Goal: Transaction & Acquisition: Purchase product/service

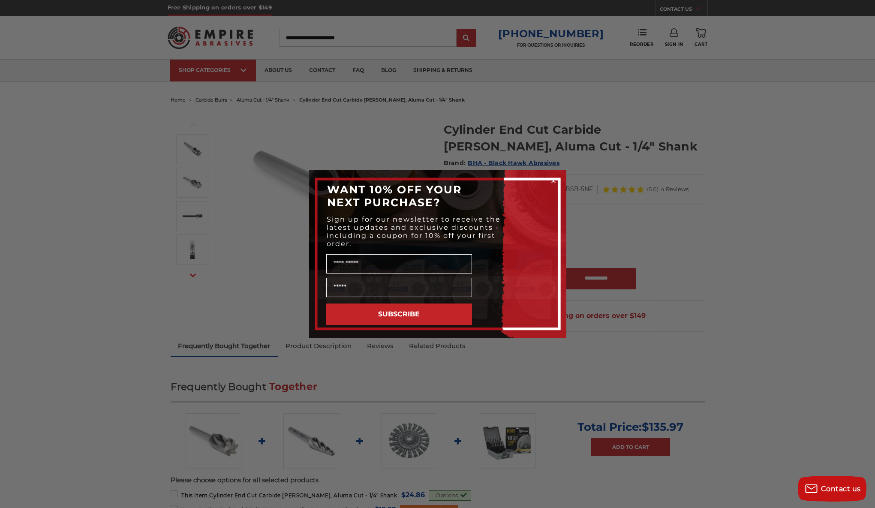
click at [554, 183] on circle "Close dialog" at bounding box center [553, 181] width 8 height 8
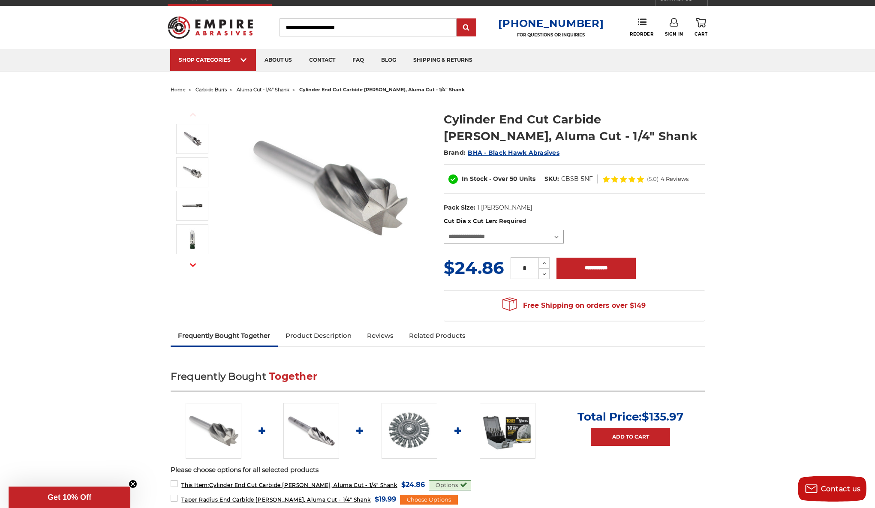
scroll to position [11, 0]
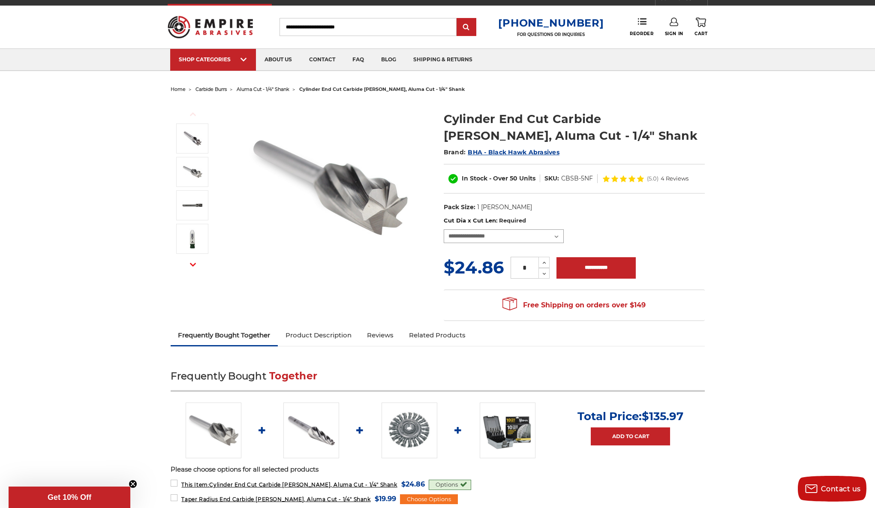
select select "****"
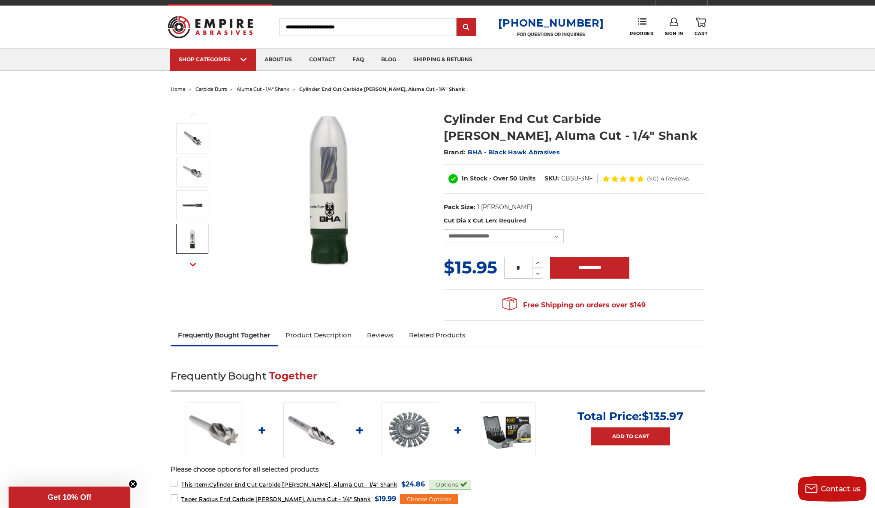
click at [190, 245] on img at bounding box center [192, 238] width 21 height 21
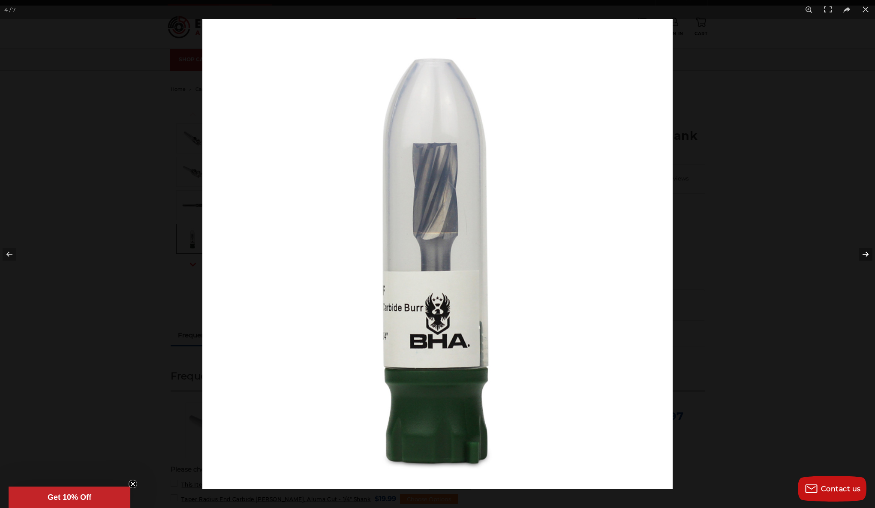
click at [866, 253] on button at bounding box center [860, 254] width 30 height 43
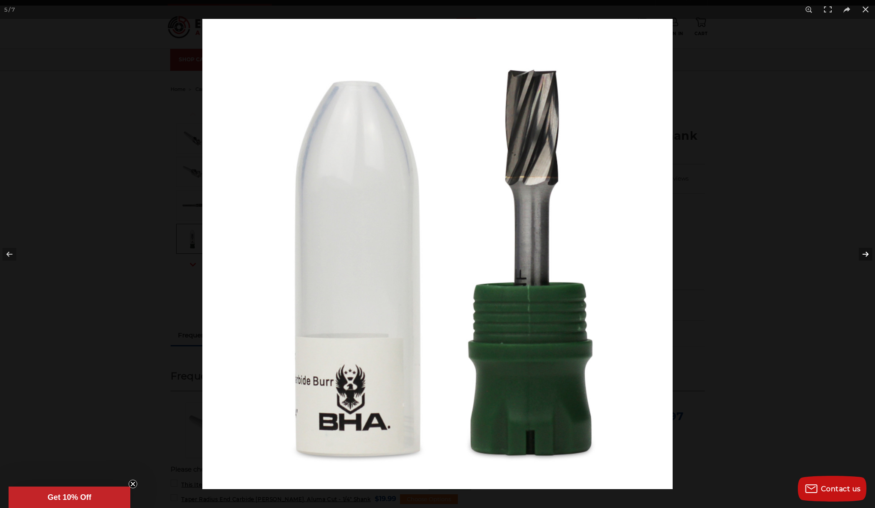
click at [866, 253] on button at bounding box center [860, 254] width 30 height 43
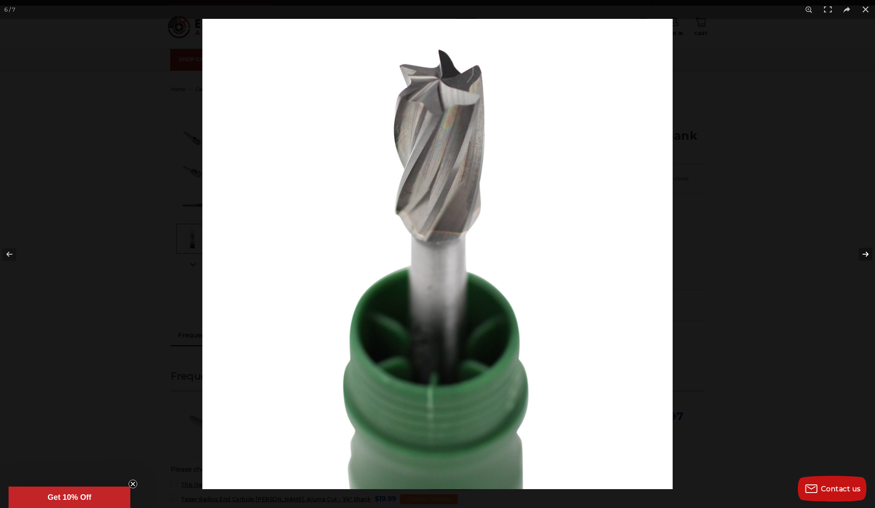
click at [866, 253] on button at bounding box center [860, 254] width 30 height 43
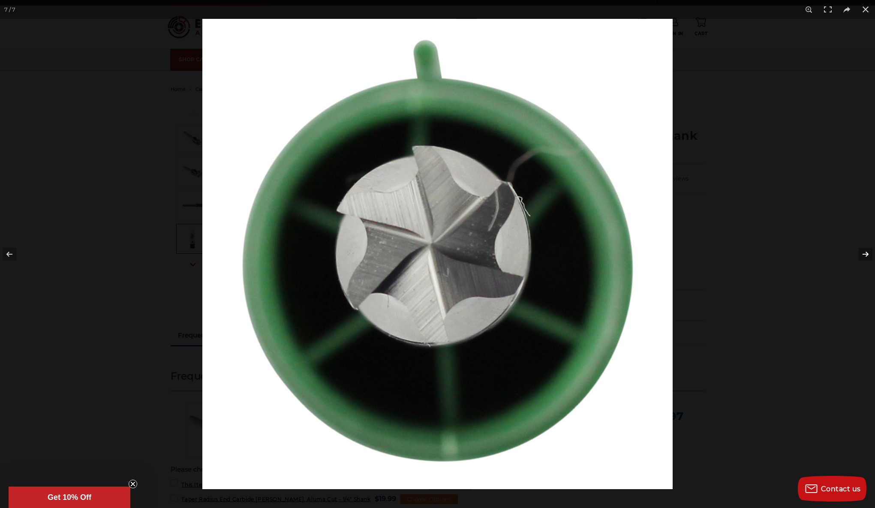
click at [866, 253] on button at bounding box center [860, 254] width 30 height 43
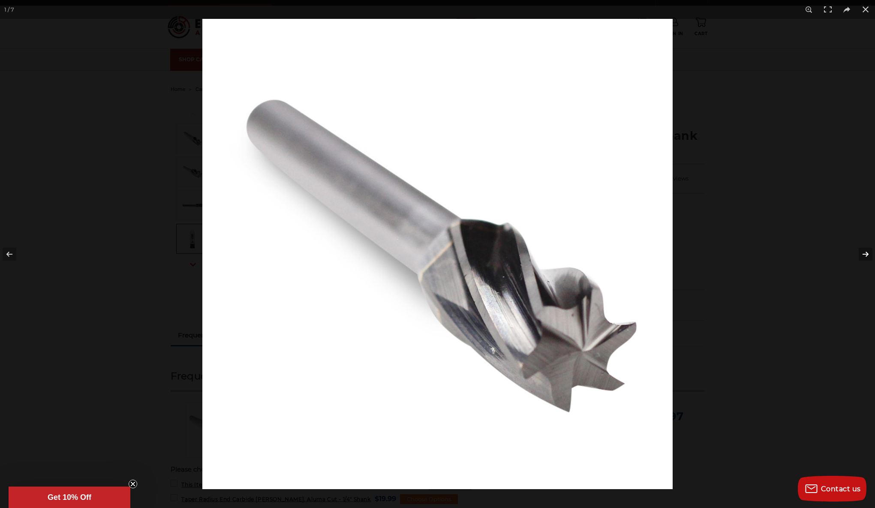
click at [866, 253] on button at bounding box center [860, 254] width 30 height 43
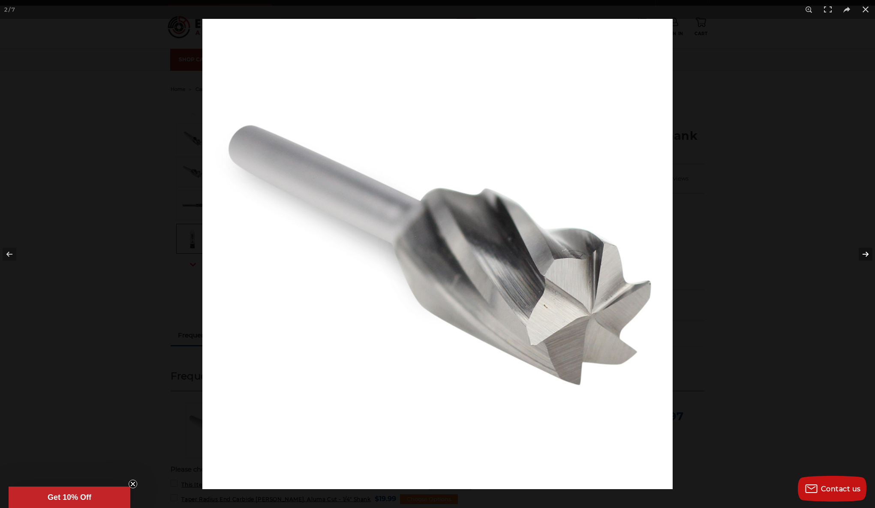
click at [866, 253] on button at bounding box center [860, 254] width 30 height 43
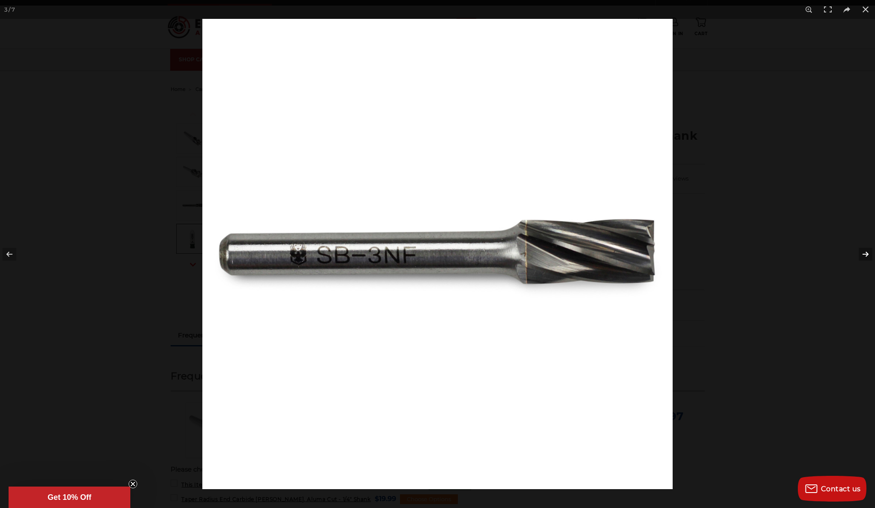
click at [866, 253] on button at bounding box center [860, 254] width 30 height 43
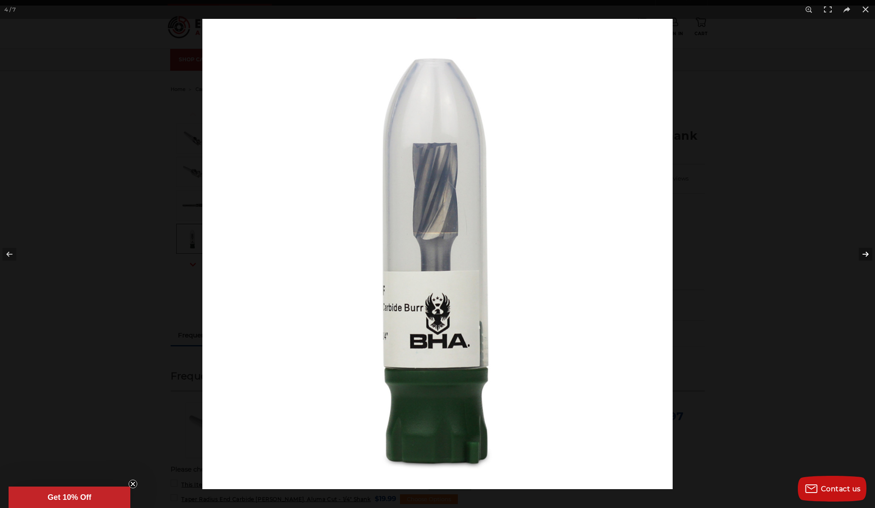
click at [866, 253] on button at bounding box center [860, 254] width 30 height 43
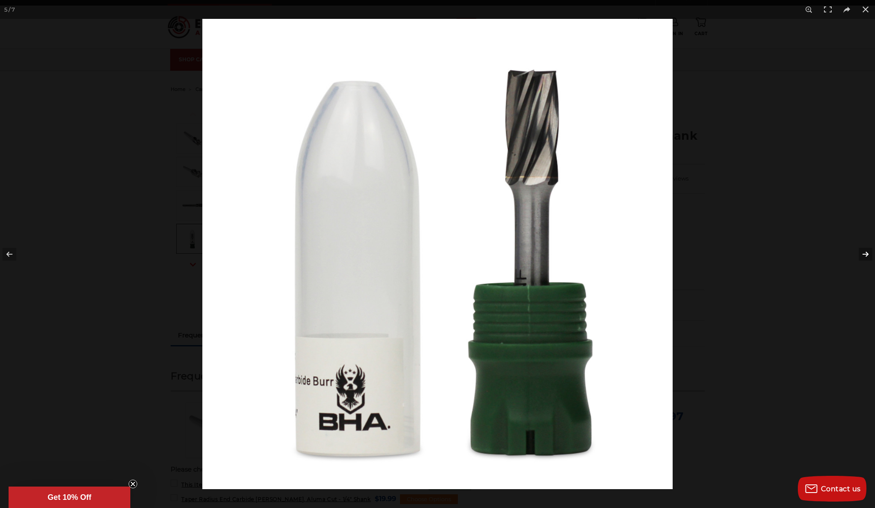
click at [866, 253] on button at bounding box center [860, 254] width 30 height 43
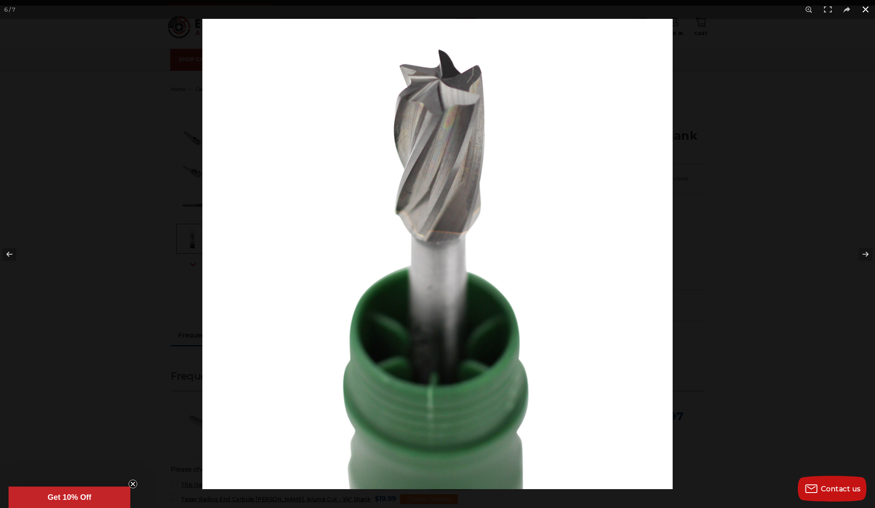
click at [867, 7] on button at bounding box center [865, 9] width 19 height 19
